Goal: Check status: Check status

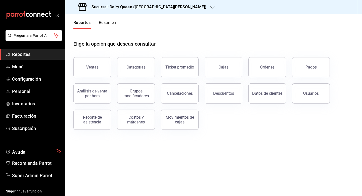
click at [109, 24] on button "Resumen" at bounding box center [107, 24] width 17 height 9
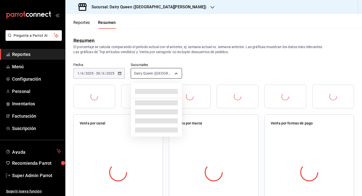
click at [156, 74] on body "Pregunta a Parrot AI Reportes Menú Configuración Personal Inventarios Facturaci…" at bounding box center [181, 98] width 362 height 196
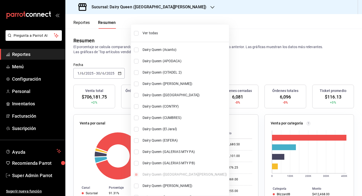
scroll to position [190, 0]
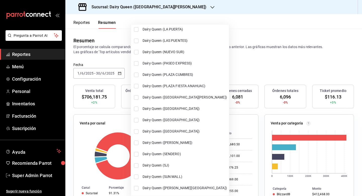
click at [154, 119] on span "Dairy Queen ([GEOGRAPHIC_DATA])" at bounding box center [185, 119] width 85 height 5
type input "[object Object],[object Object]"
checkbox input "true"
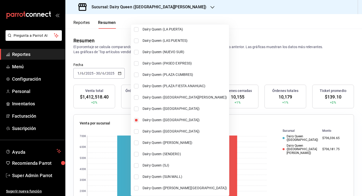
click at [135, 99] on input "checkbox" at bounding box center [136, 97] width 5 height 5
checkbox input "true"
type input "[object Object],[object Object],[object Object]"
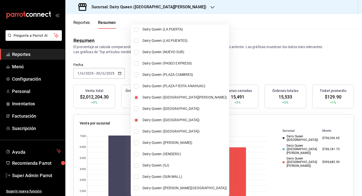
scroll to position [87, 0]
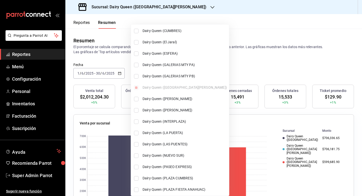
click at [137, 111] on input "checkbox" at bounding box center [136, 110] width 5 height 5
checkbox input "true"
type input "[object Object],[object Object],[object Object],[object Object]"
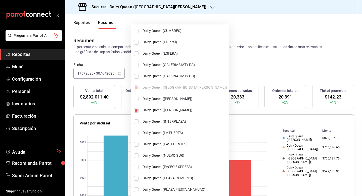
click at [137, 75] on input "checkbox" at bounding box center [136, 76] width 5 height 5
checkbox input "true"
type input "[object Object],[object Object],[object Object],[object Object],[object Object]"
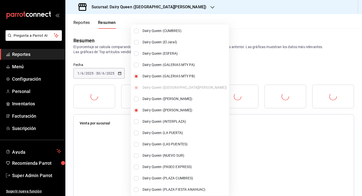
click at [137, 66] on input "checkbox" at bounding box center [136, 65] width 5 height 5
checkbox input "true"
type input "[object Object],[object Object],[object Object],[object Object],[object Object]…"
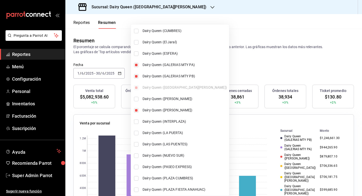
scroll to position [190, 0]
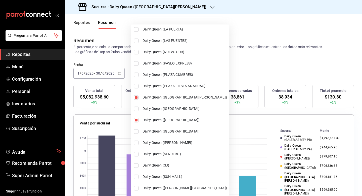
click at [135, 176] on input "checkbox" at bounding box center [136, 176] width 5 height 5
checkbox input "true"
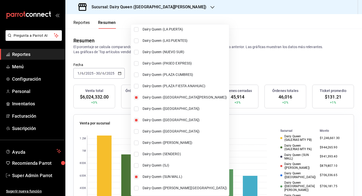
click at [152, 52] on span "Dairy Queen (NUEVO SUR)" at bounding box center [185, 51] width 85 height 5
type input "[object Object],[object Object],[object Object],[object Object],[object Object]…"
checkbox input "true"
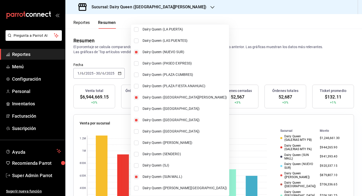
scroll to position [30, 0]
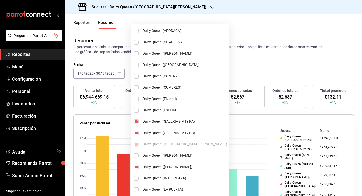
click at [154, 105] on li "Dairy Queen (ESFERA)" at bounding box center [180, 109] width 98 height 11
type input "[object Object],[object Object],[object Object],[object Object],[object Object]…"
checkbox input "true"
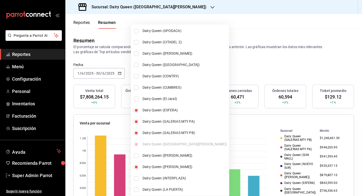
click at [147, 152] on li "Dairy Queen ([PERSON_NAME])" at bounding box center [180, 155] width 98 height 11
type input "[object Object],[object Object],[object Object],[object Object],[object Object]…"
checkbox input "true"
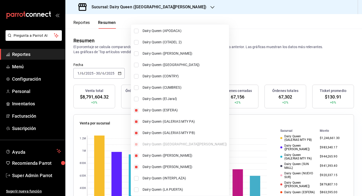
click at [162, 175] on li "Dairy Queen (INTERPLAZA)" at bounding box center [180, 177] width 98 height 11
type input "[object Object],[object Object],[object Object],[object Object],[object Object]…"
checkbox input "true"
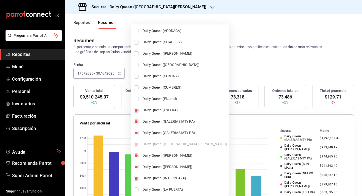
click at [171, 45] on span "Dairy Queen (CITADEL 2)" at bounding box center [185, 41] width 85 height 5
type input "[object Object],[object Object],[object Object],[object Object],[object Object]…"
checkbox input "true"
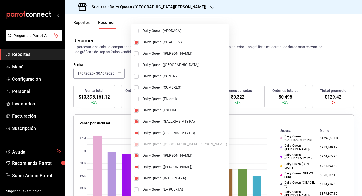
click at [165, 89] on span "Dairy Queen (CUMBRES)" at bounding box center [185, 87] width 85 height 5
type input "[object Object],[object Object],[object Object],[object Object],[object Object]…"
checkbox input "true"
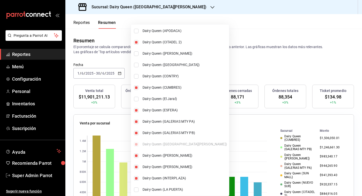
scroll to position [166, 0]
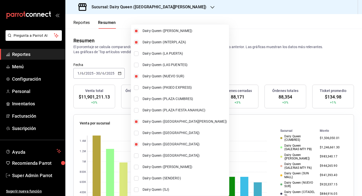
click at [163, 110] on span "Dairy Queen (PLAZA FIESTA ANAHUAC)" at bounding box center [185, 109] width 85 height 5
type input "[object Object],[object Object],[object Object],[object Object],[object Object]…"
checkbox input "true"
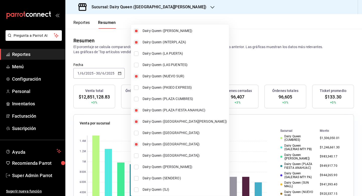
click at [257, 58] on div at bounding box center [181, 98] width 362 height 196
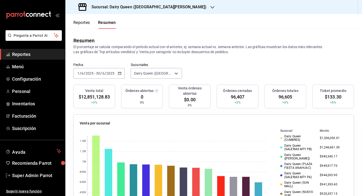
click at [121, 75] on div "[DATE] [DATE] - [DATE] [DATE]" at bounding box center [98, 73] width 51 height 11
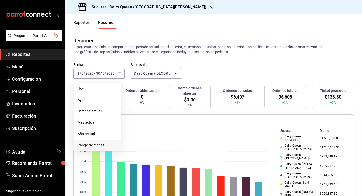
click at [99, 144] on span "Rango de fechas" at bounding box center [97, 144] width 39 height 5
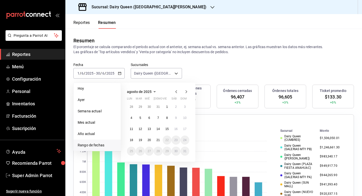
click at [175, 91] on icon "button" at bounding box center [176, 92] width 6 height 6
click at [140, 109] on button "1" at bounding box center [140, 108] width 9 height 9
click at [159, 153] on button "31" at bounding box center [158, 152] width 9 height 9
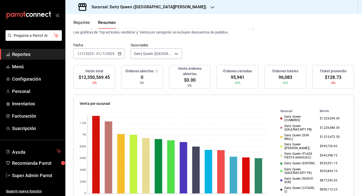
scroll to position [20, 0]
click at [260, 56] on div "Fecha [DATE] [DATE] - [DATE] [DATE] Sucursales [GEOGRAPHIC_DATA] ([GEOGRAPHIC_D…" at bounding box center [213, 54] width 297 height 22
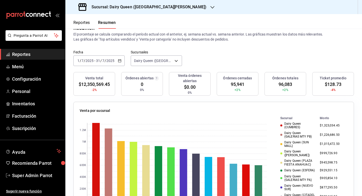
scroll to position [10, 0]
